Goal: Task Accomplishment & Management: Manage account settings

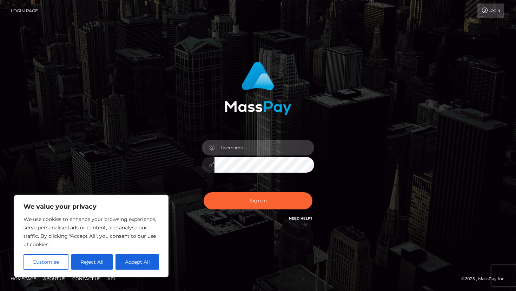
click at [252, 148] on input "text" at bounding box center [264, 148] width 100 height 16
type input "[EMAIL_ADDRESS][DOMAIN_NAME]"
click at [203, 193] on button "Sign in" at bounding box center [257, 201] width 109 height 17
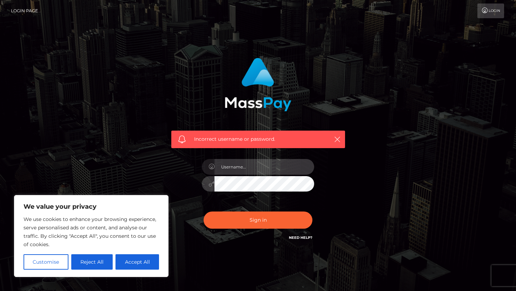
click at [249, 163] on input "text" at bounding box center [264, 167] width 100 height 16
type input "[EMAIL_ADDRESS][DOMAIN_NAME]"
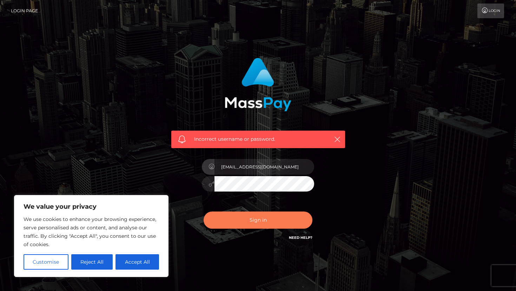
click at [268, 214] on button "Sign in" at bounding box center [257, 220] width 109 height 17
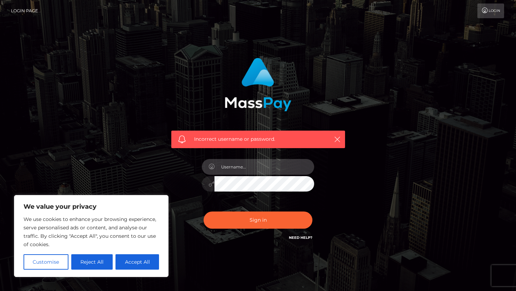
click at [243, 165] on input "text" at bounding box center [264, 167] width 100 height 16
type input "[EMAIL_ADDRESS][DOMAIN_NAME]"
click at [203, 212] on button "Sign in" at bounding box center [257, 220] width 109 height 17
click at [251, 161] on input "text" at bounding box center [264, 167] width 100 height 16
type input "[EMAIL_ADDRESS][DOMAIN_NAME]"
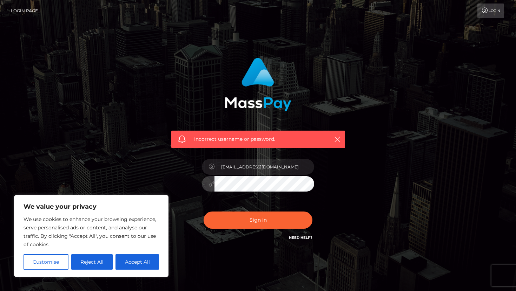
click at [203, 212] on button "Sign in" at bounding box center [257, 220] width 109 height 17
